Goal: Task Accomplishment & Management: Manage account settings

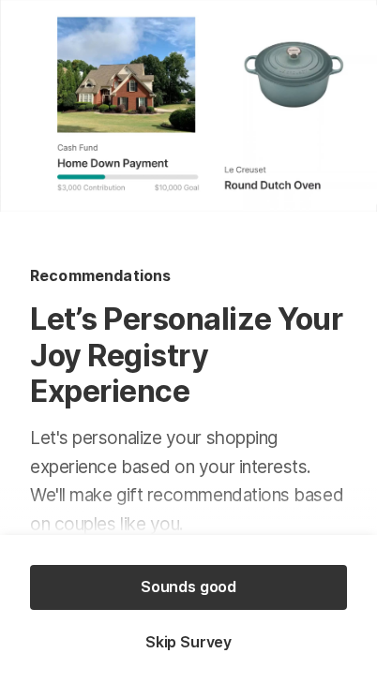
click at [201, 644] on button "Skip Survey" at bounding box center [188, 643] width 317 height 21
